Goal: Complete application form: Complete application form

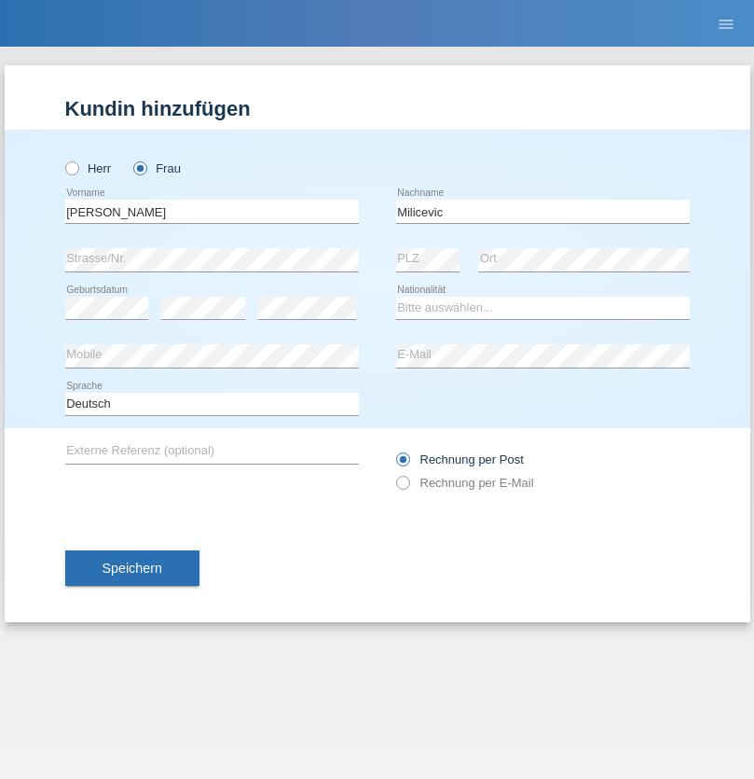
type input "Milicevic"
select select "CH"
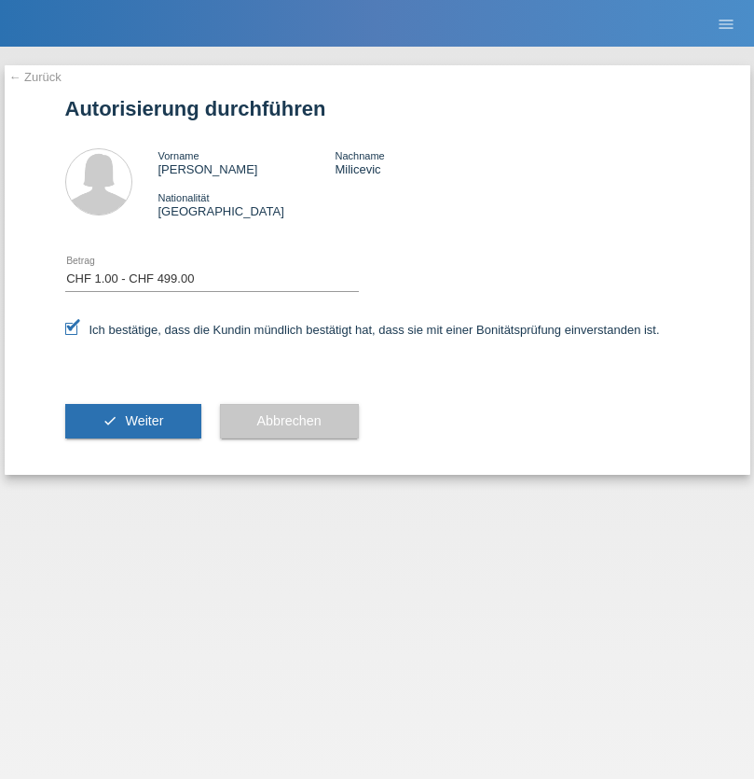
select select "1"
click at [132, 421] on span "Weiter" at bounding box center [144, 420] width 38 height 15
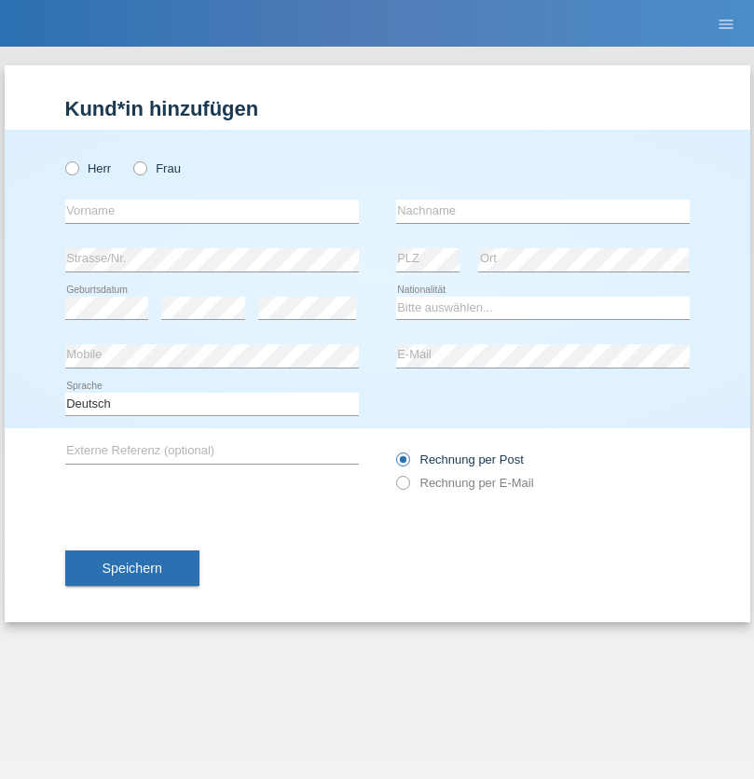
radio input "true"
click at [212, 211] on input "text" at bounding box center [212, 211] width 294 height 23
type input "Arberesha"
click at [543, 211] on input "text" at bounding box center [543, 211] width 294 height 23
type input "Kicaj"
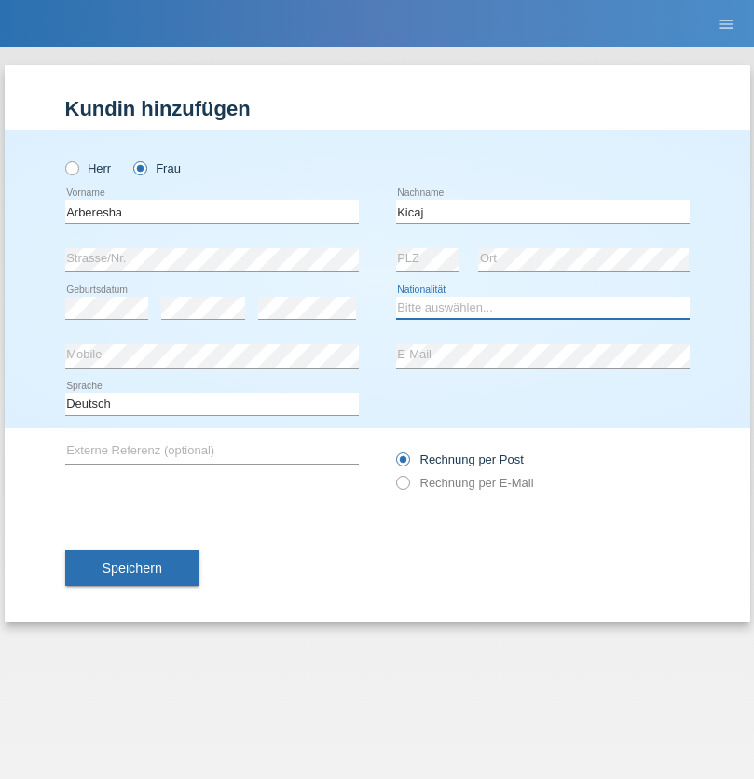
select select "CH"
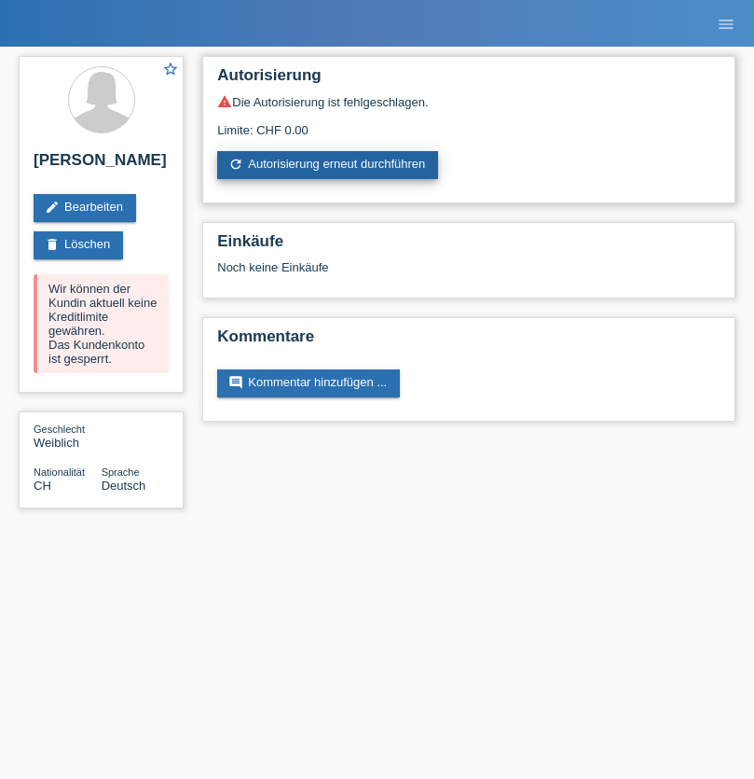
click at [329, 165] on link "refresh Autorisierung erneut durchführen" at bounding box center [327, 165] width 221 height 28
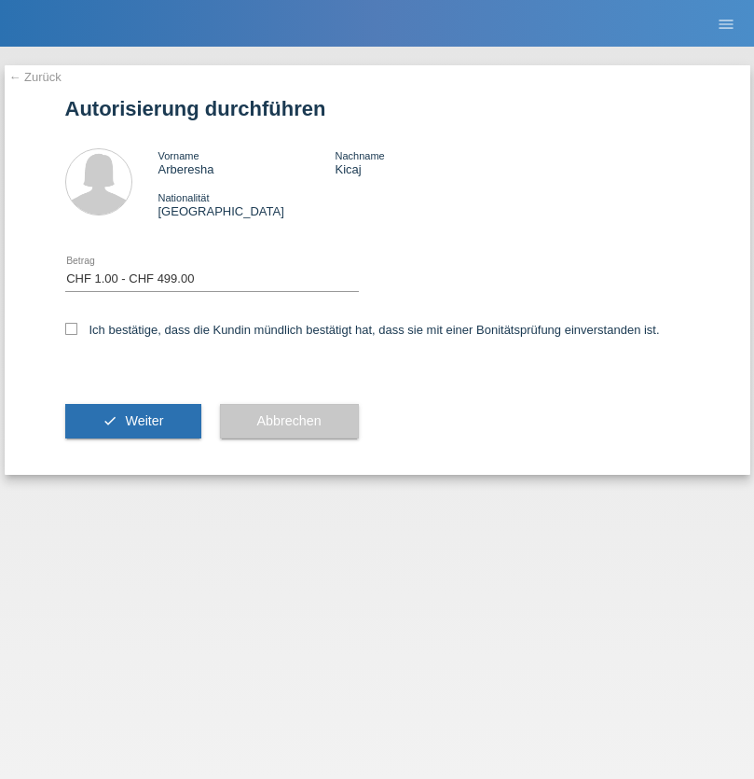
select select "1"
checkbox input "true"
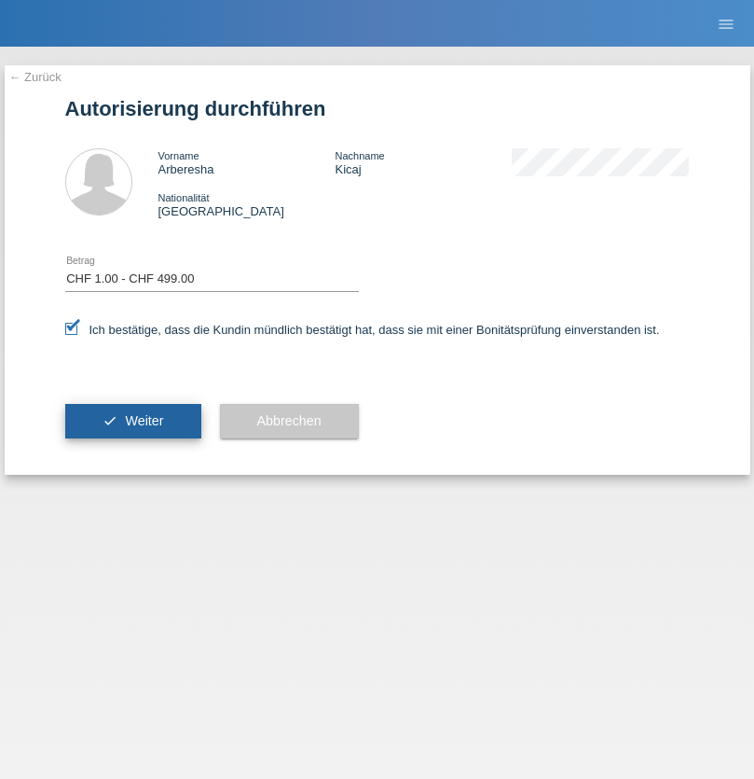
click at [132, 421] on span "Weiter" at bounding box center [144, 420] width 38 height 15
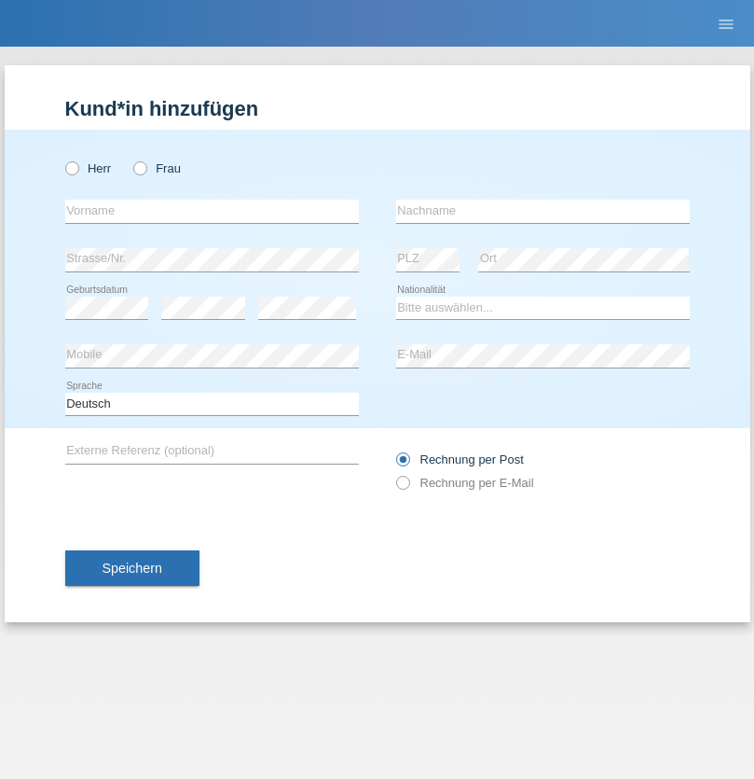
radio input "true"
click at [212, 211] on input "text" at bounding box center [212, 211] width 294 height 23
type input "Hatip"
click at [543, 211] on input "text" at bounding box center [543, 211] width 294 height 23
type input "Zenuni"
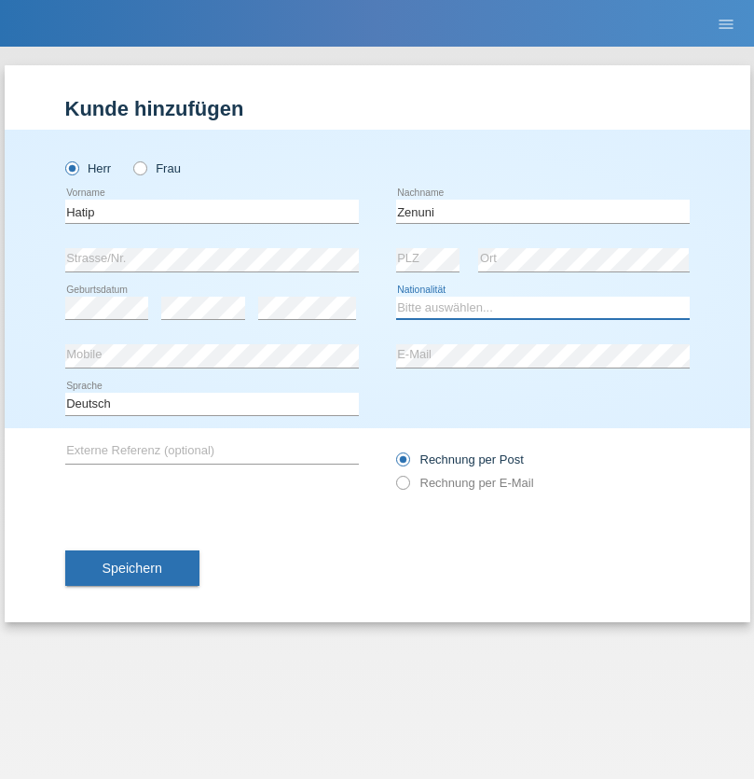
select select "MK"
select select "C"
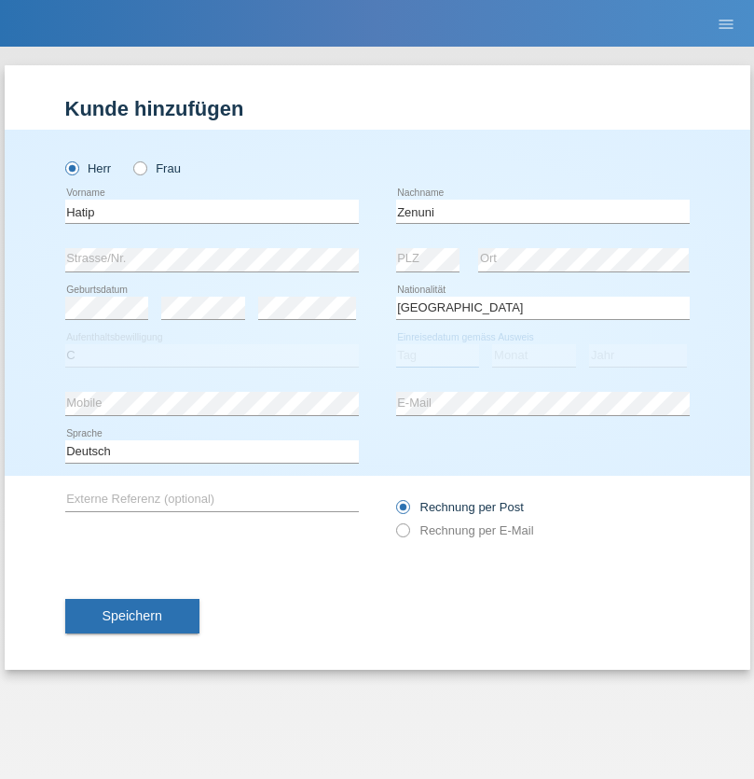
select select "23"
select select "09"
select select "1989"
